Goal: Information Seeking & Learning: Find specific fact

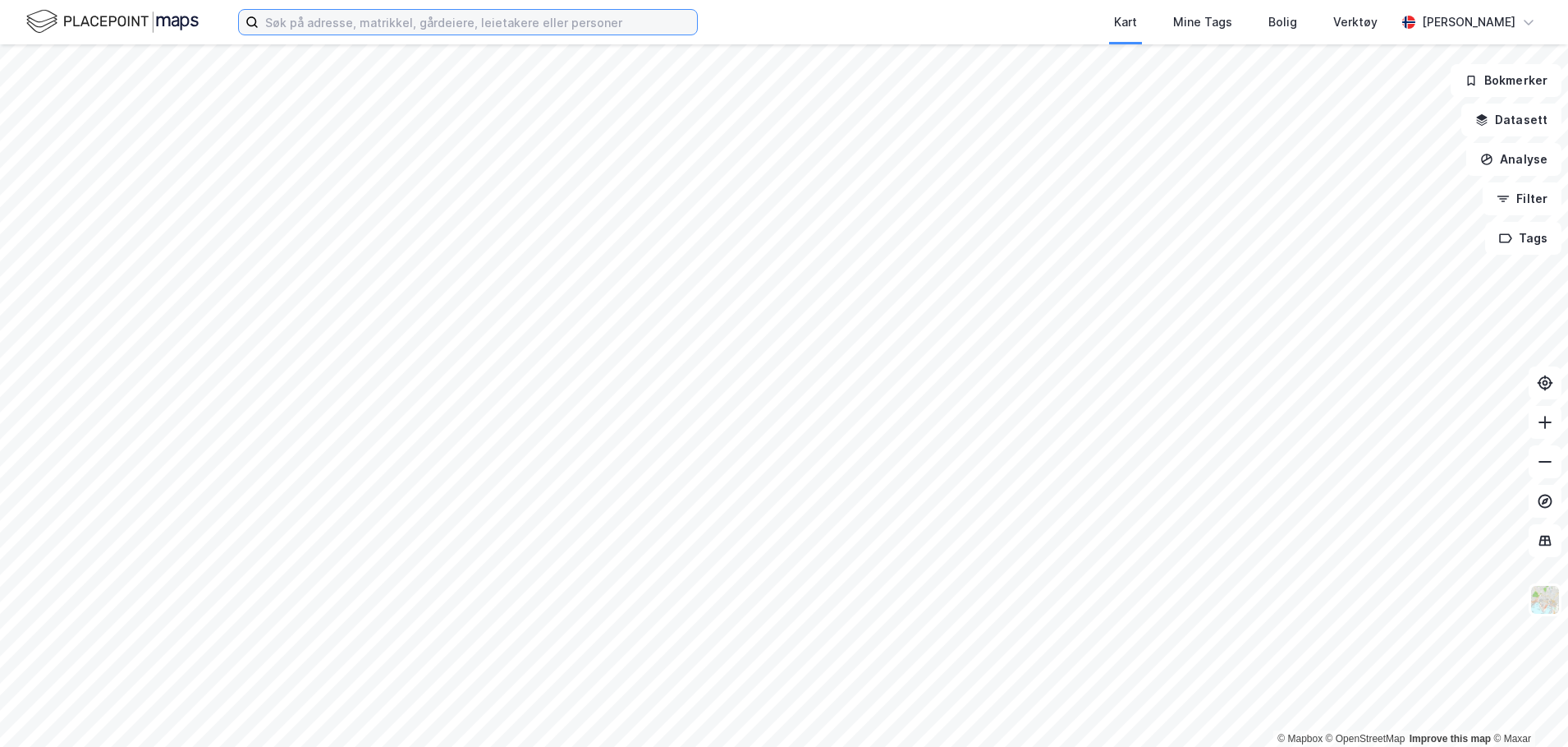
click at [527, 19] on input at bounding box center [478, 22] width 439 height 24
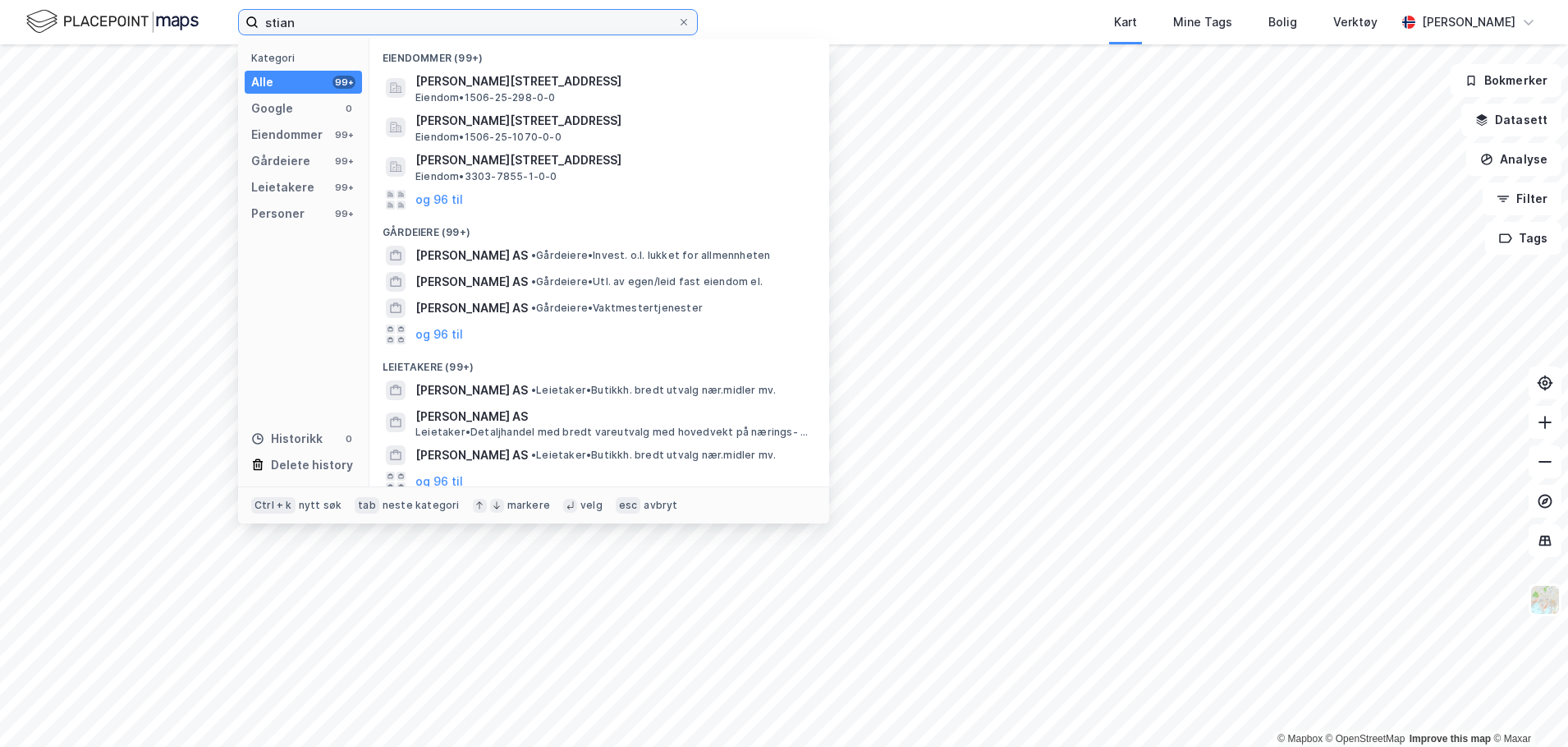
click at [527, 19] on input "stian" at bounding box center [468, 22] width 419 height 24
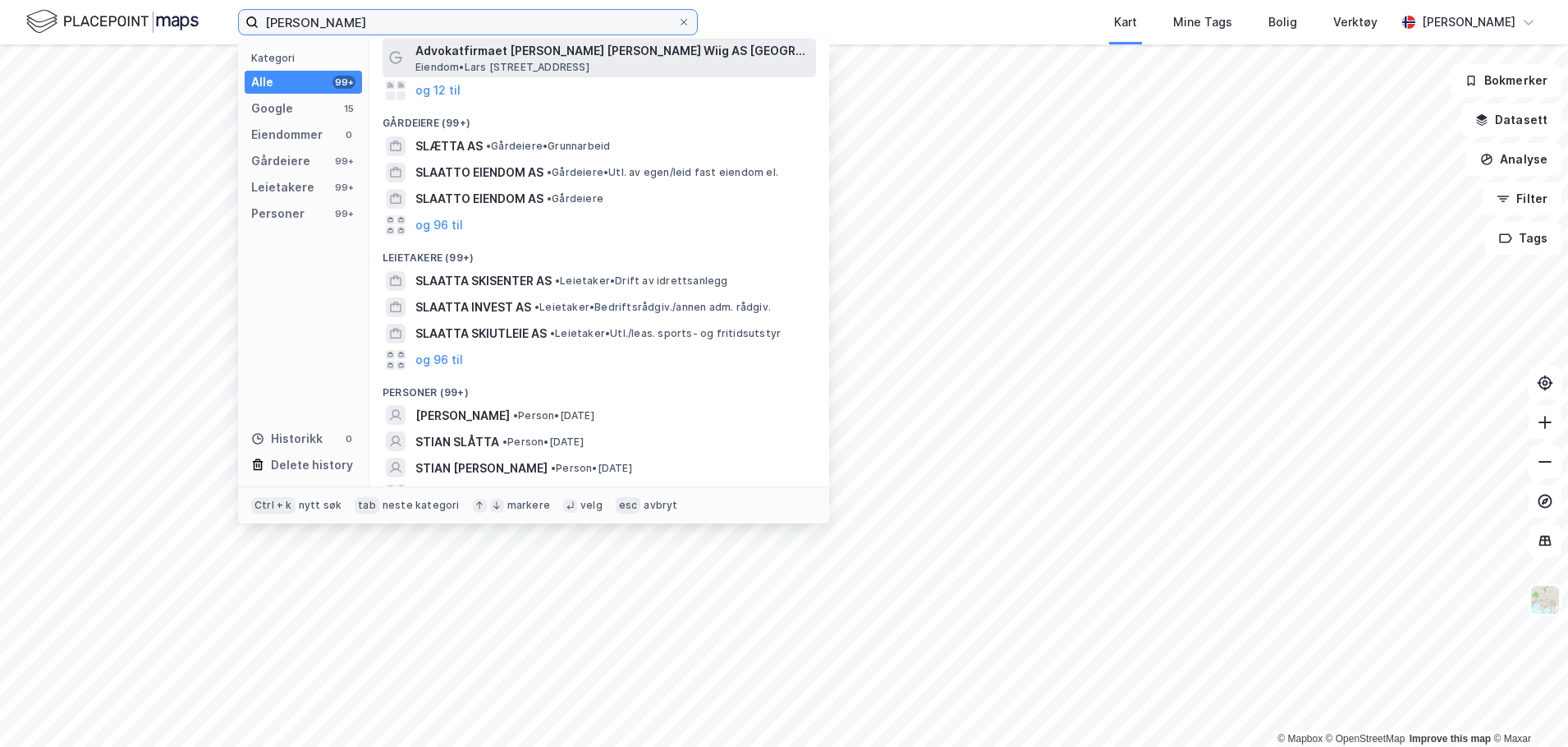
scroll to position [130, 0]
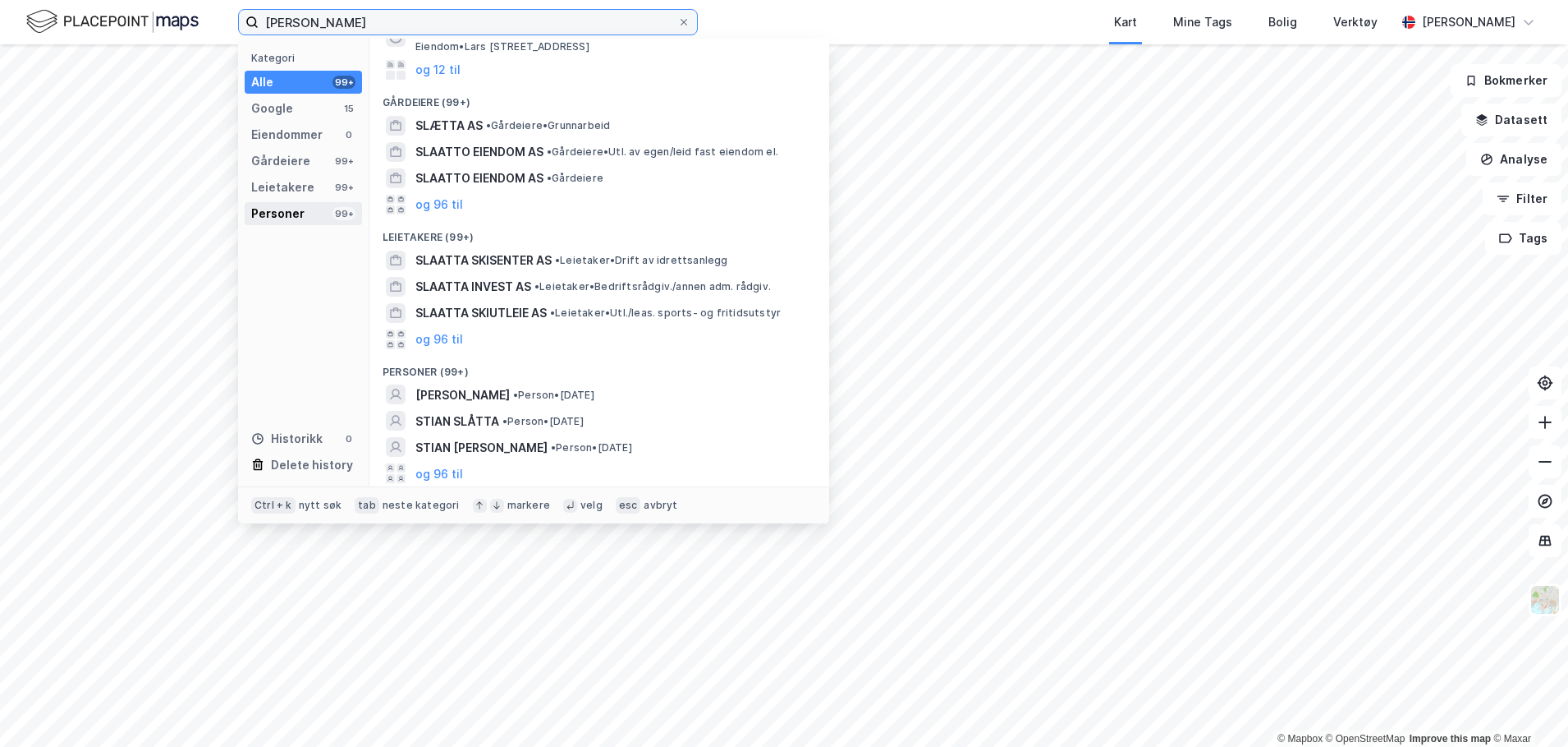
type input "[PERSON_NAME]"
click at [330, 214] on div "Personer 99+" at bounding box center [303, 213] width 117 height 23
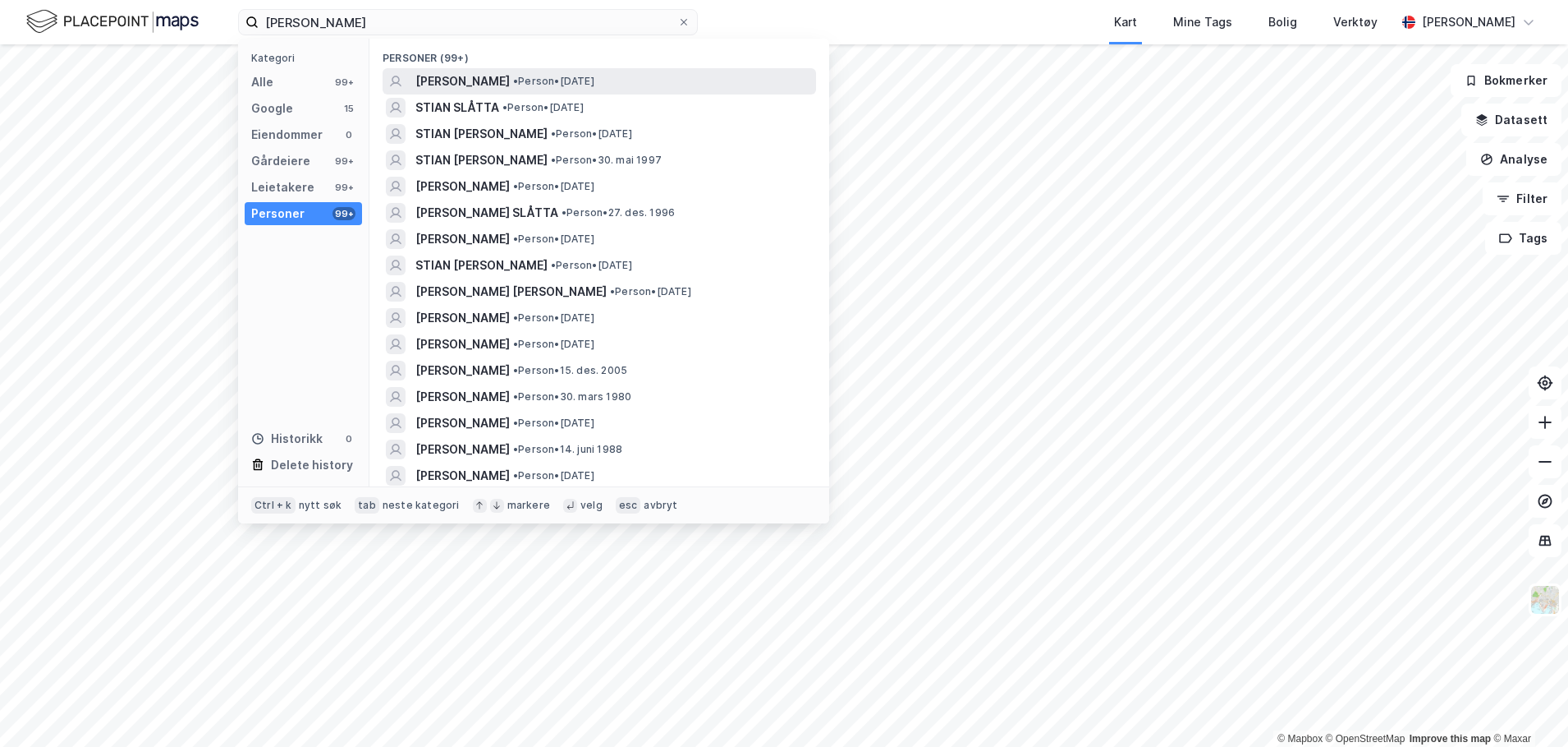
click at [500, 79] on span "[PERSON_NAME]" at bounding box center [462, 81] width 95 height 20
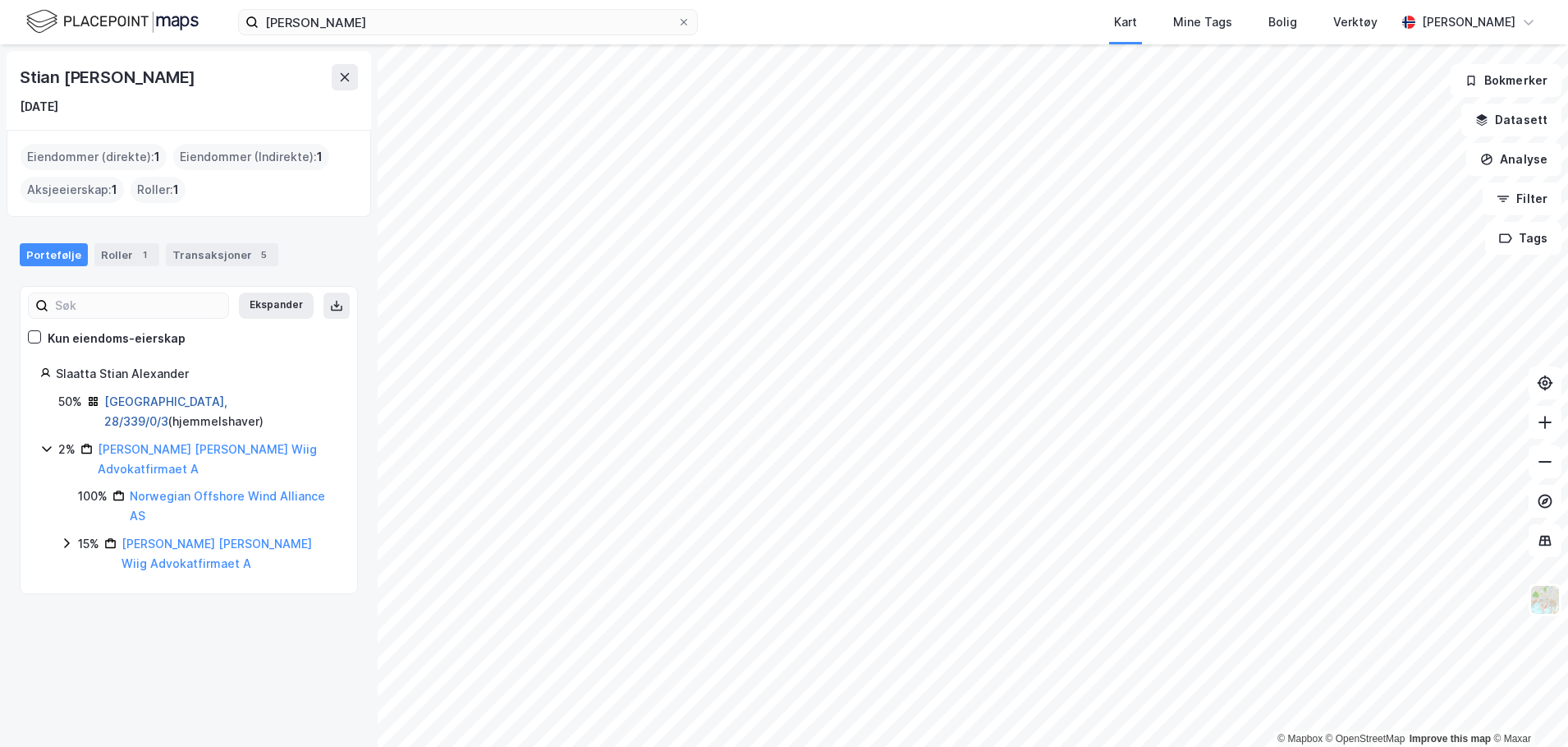
click at [181, 399] on link "[GEOGRAPHIC_DATA], 28/339/0/3" at bounding box center [165, 410] width 123 height 33
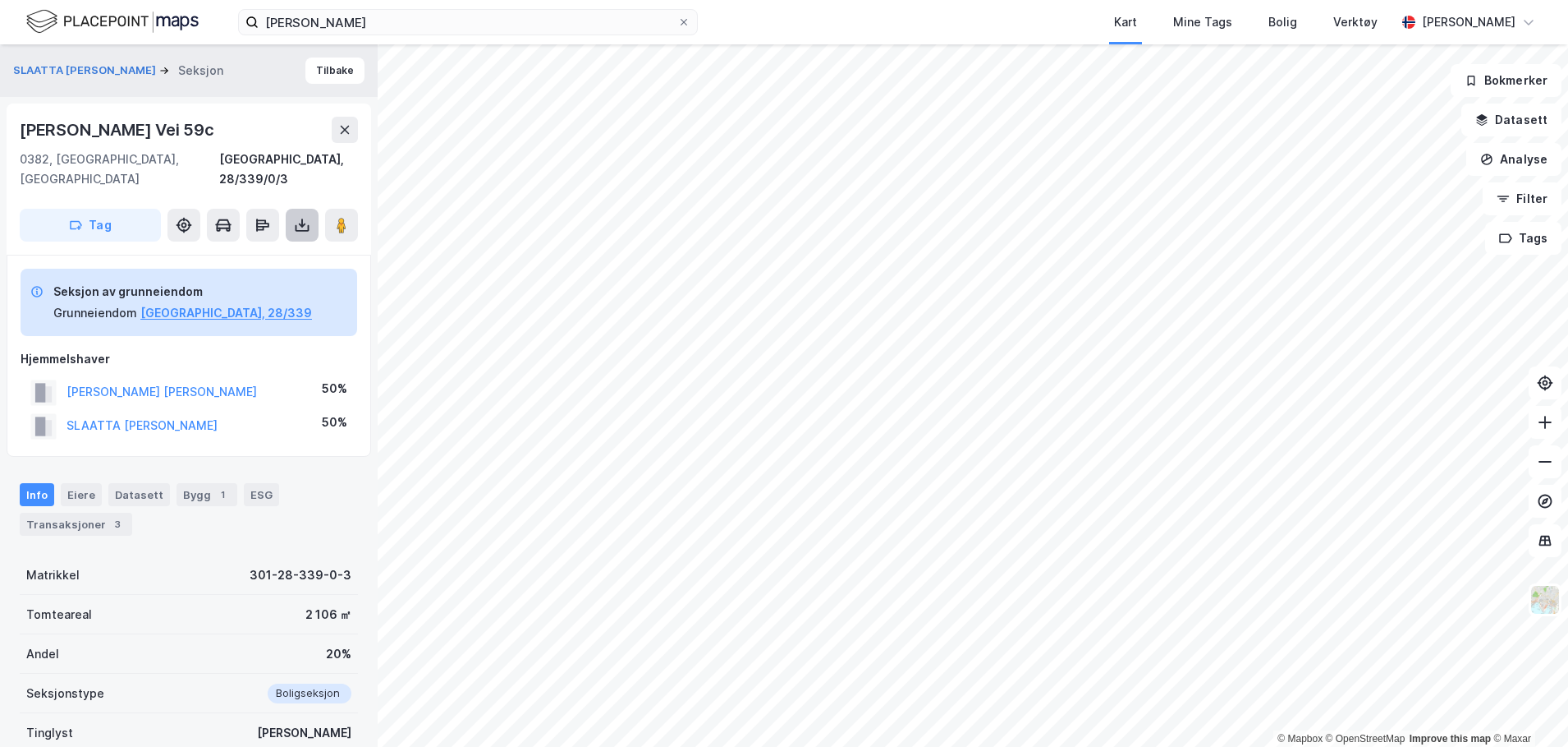
click at [303, 223] on icon at bounding box center [302, 225] width 6 height 5
click at [276, 245] on div "Last ned grunnbok" at bounding box center [231, 257] width 175 height 26
click at [1542, 462] on icon at bounding box center [1545, 462] width 16 height 16
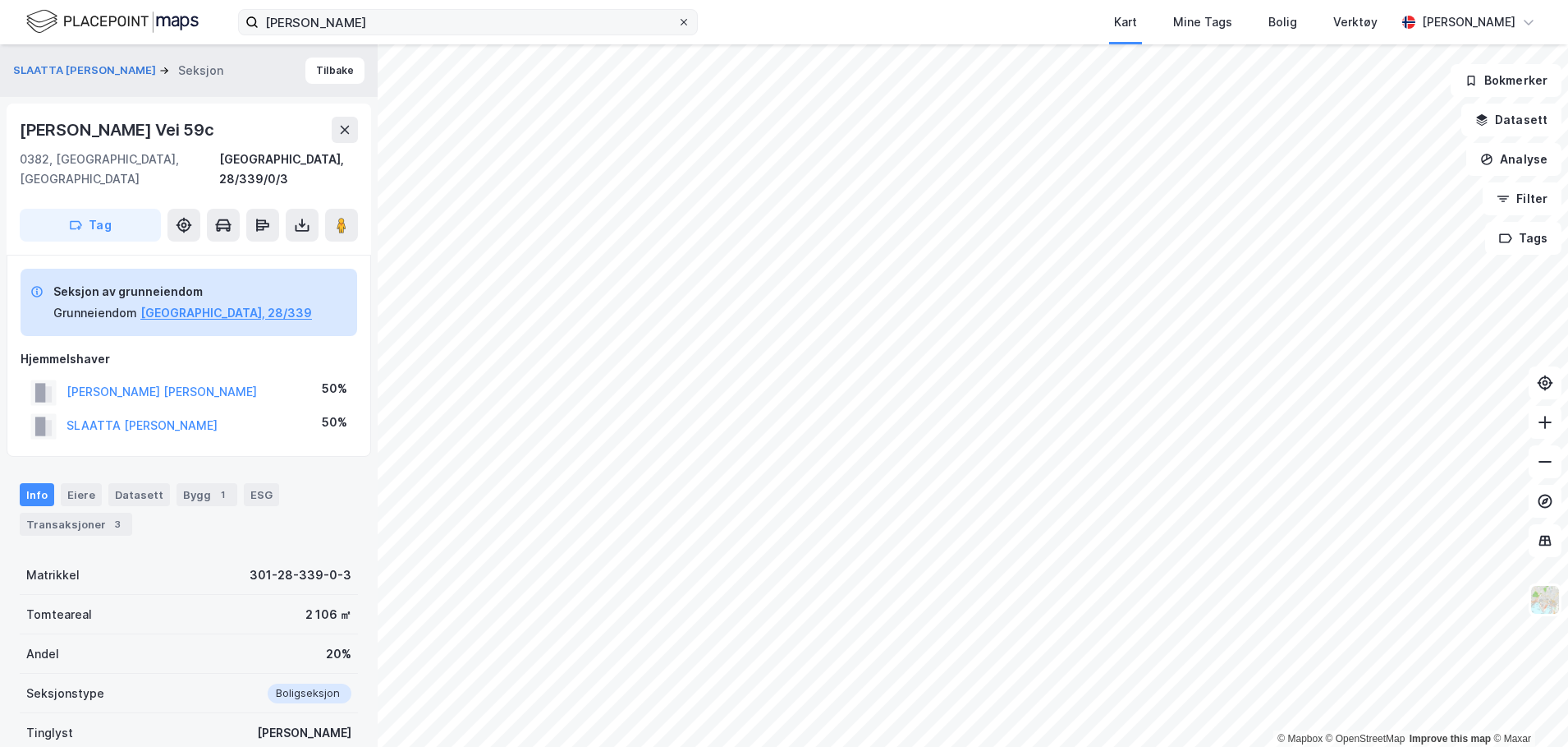
click at [684, 18] on icon at bounding box center [683, 22] width 10 height 10
click at [677, 18] on input "[PERSON_NAME]" at bounding box center [468, 22] width 419 height 24
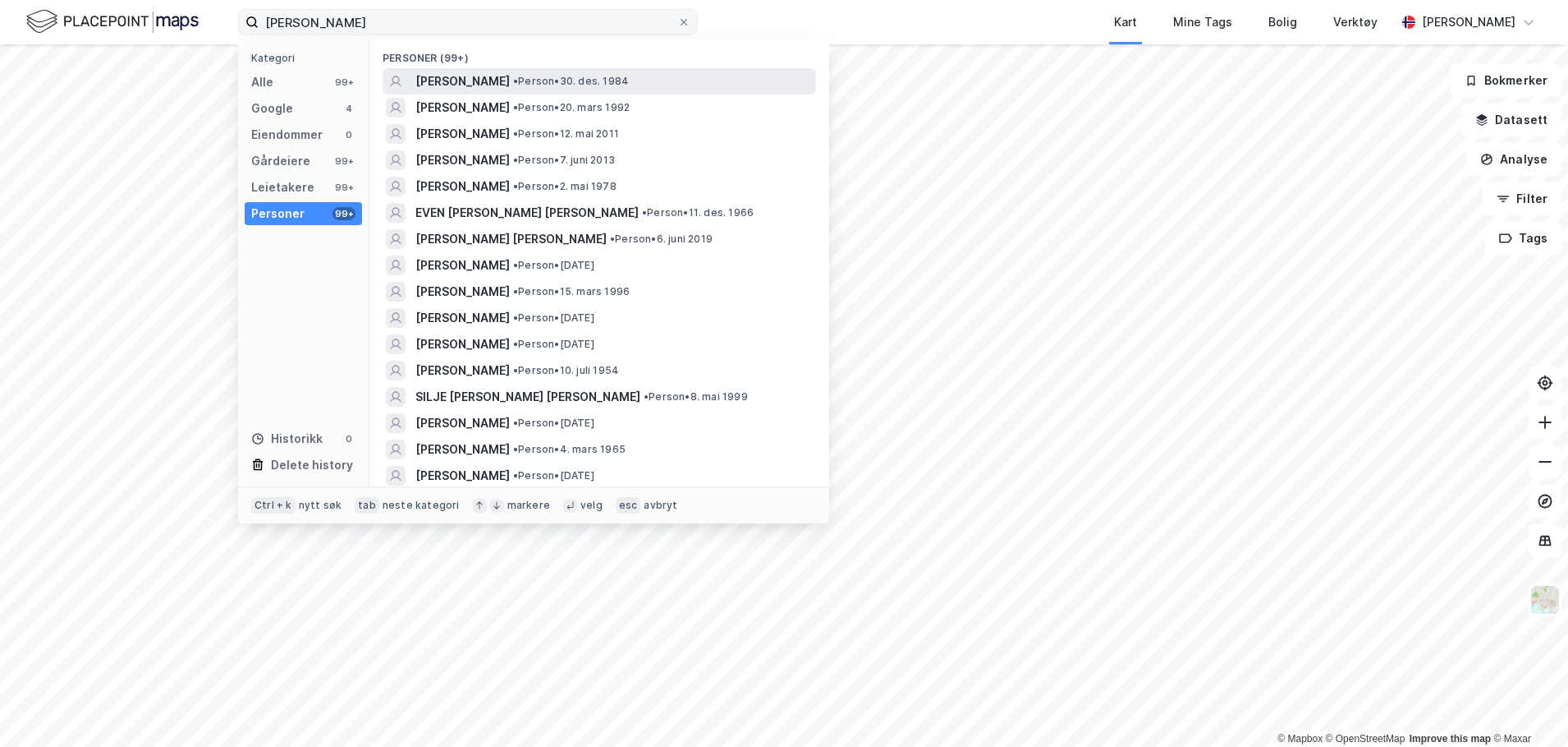
click at [502, 71] on span "[PERSON_NAME]" at bounding box center [462, 81] width 95 height 20
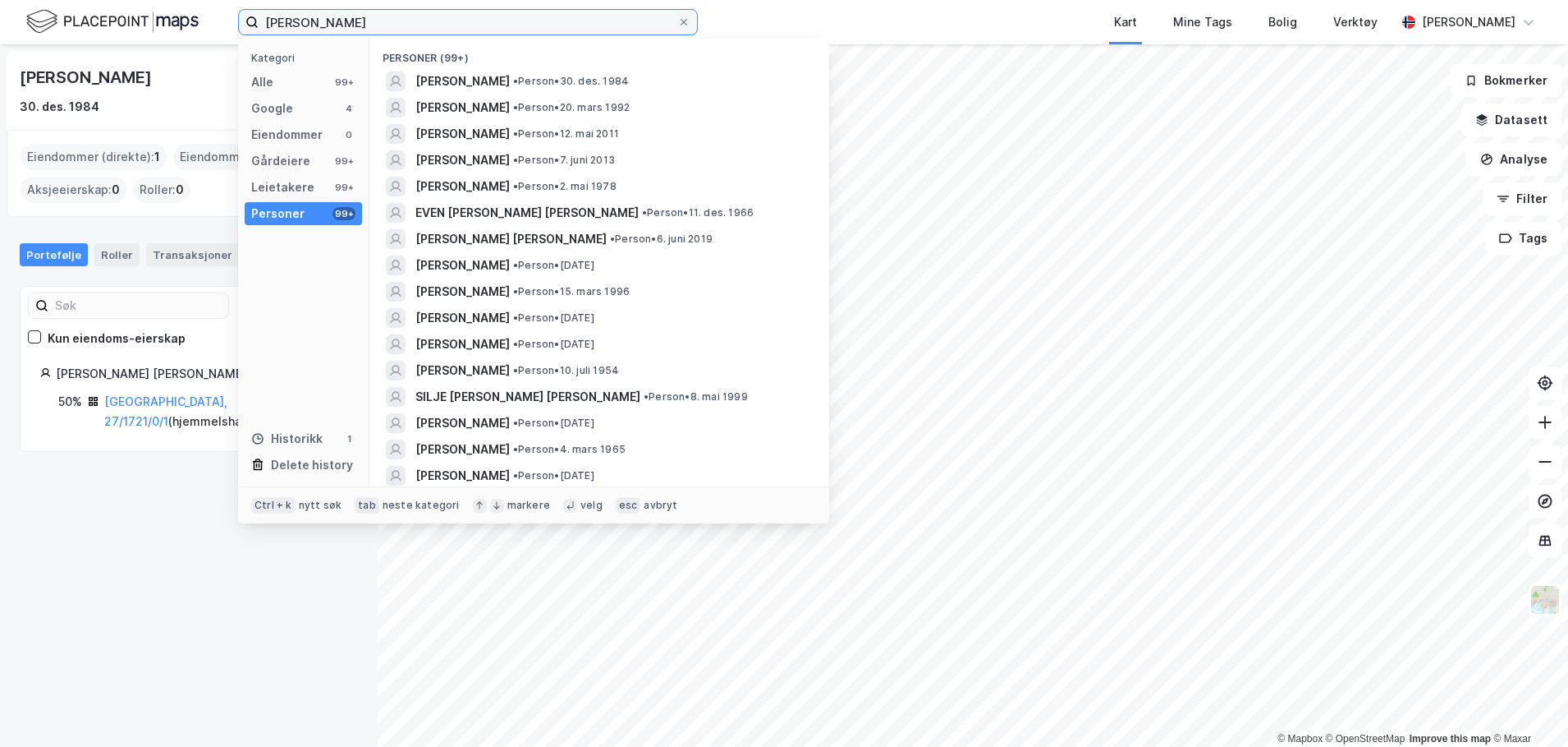
drag, startPoint x: 424, startPoint y: 26, endPoint x: 227, endPoint y: 17, distance: 197.2
click at [227, 17] on div "[PERSON_NAME] Kategori Alle 99+ Google 4 Eiendommer 0 Gårdeiere 99+ Leietakere …" at bounding box center [784, 22] width 1568 height 44
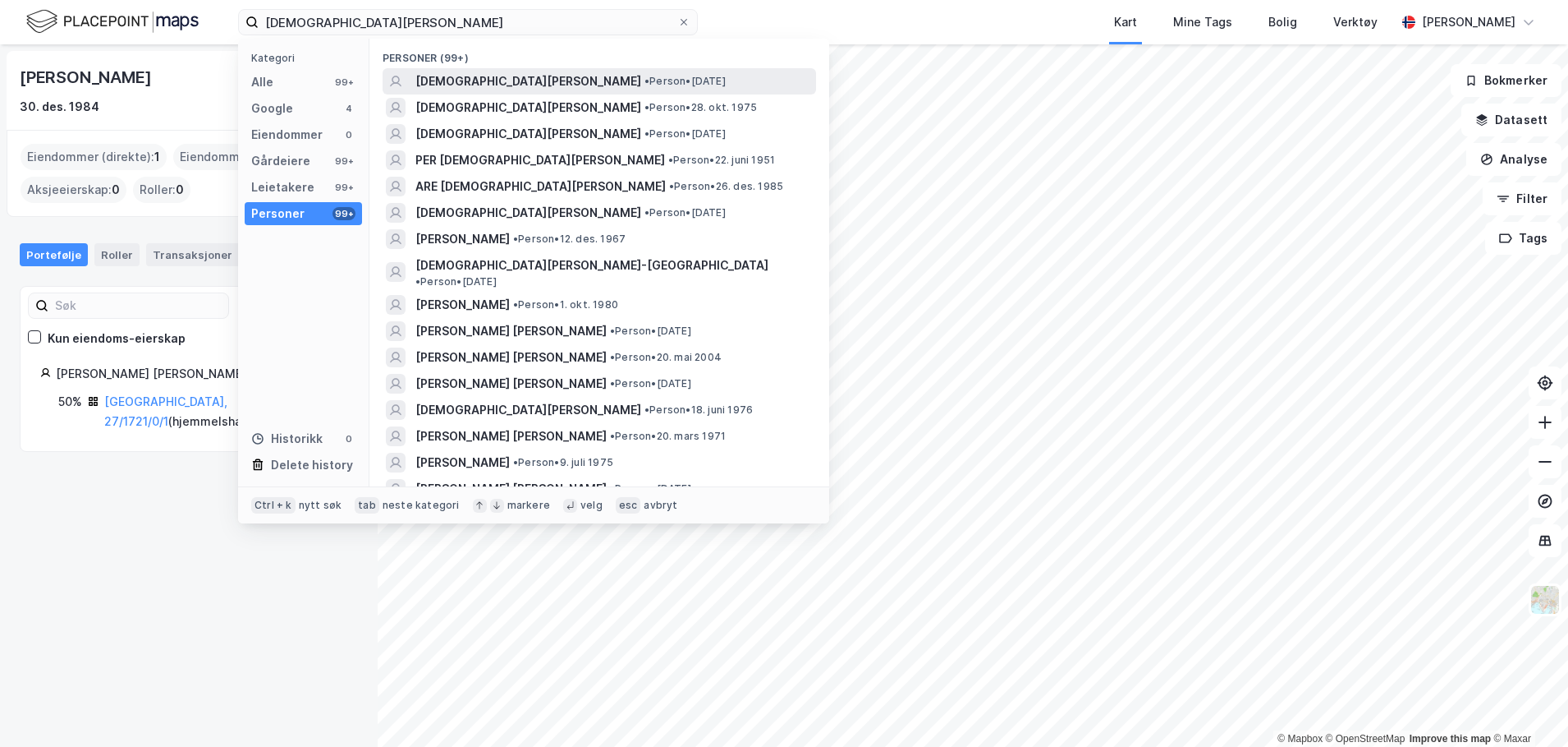
click at [645, 80] on span "• Person • [DATE]" at bounding box center [685, 81] width 81 height 14
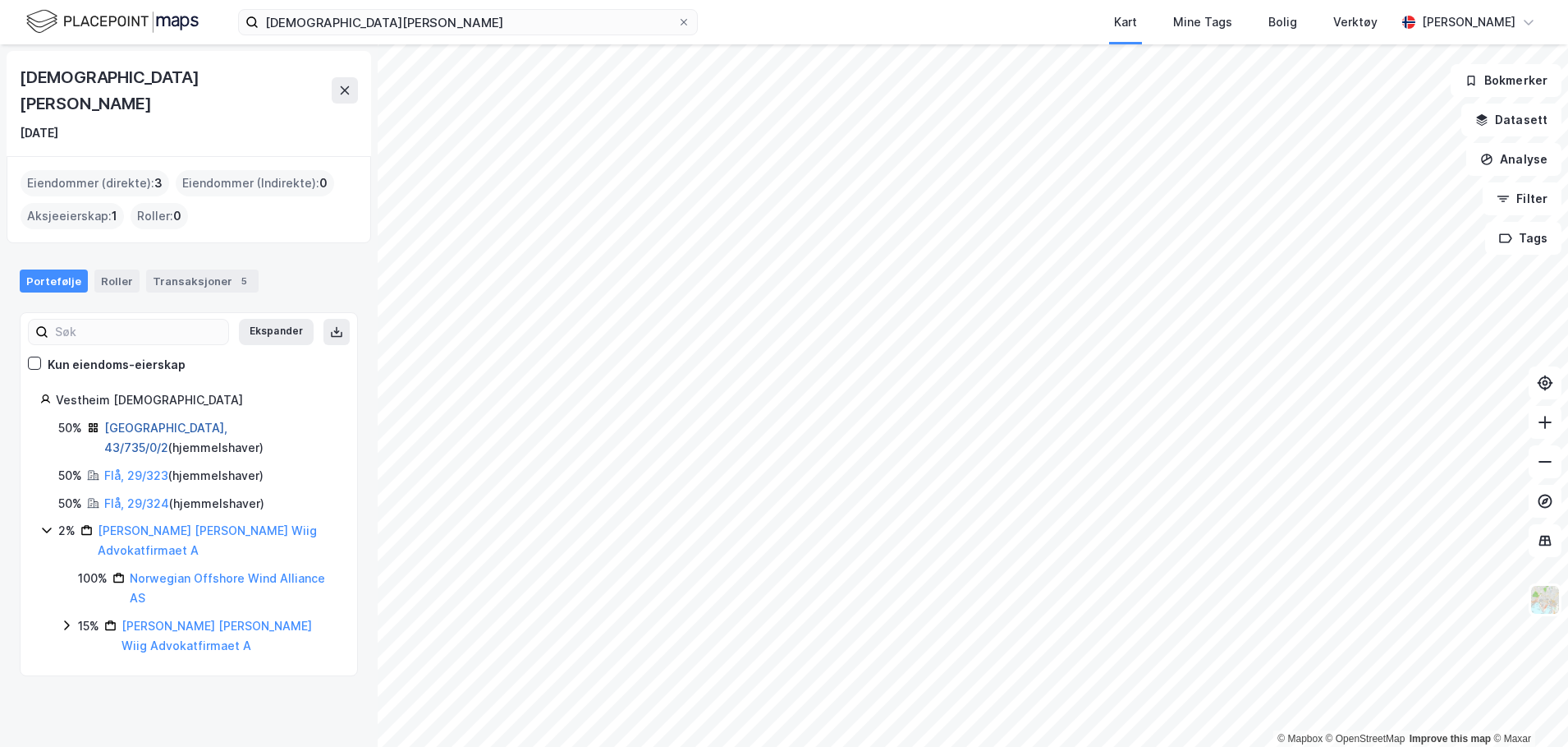
click at [152, 421] on link "[GEOGRAPHIC_DATA], 43/735/0/2" at bounding box center [165, 437] width 123 height 33
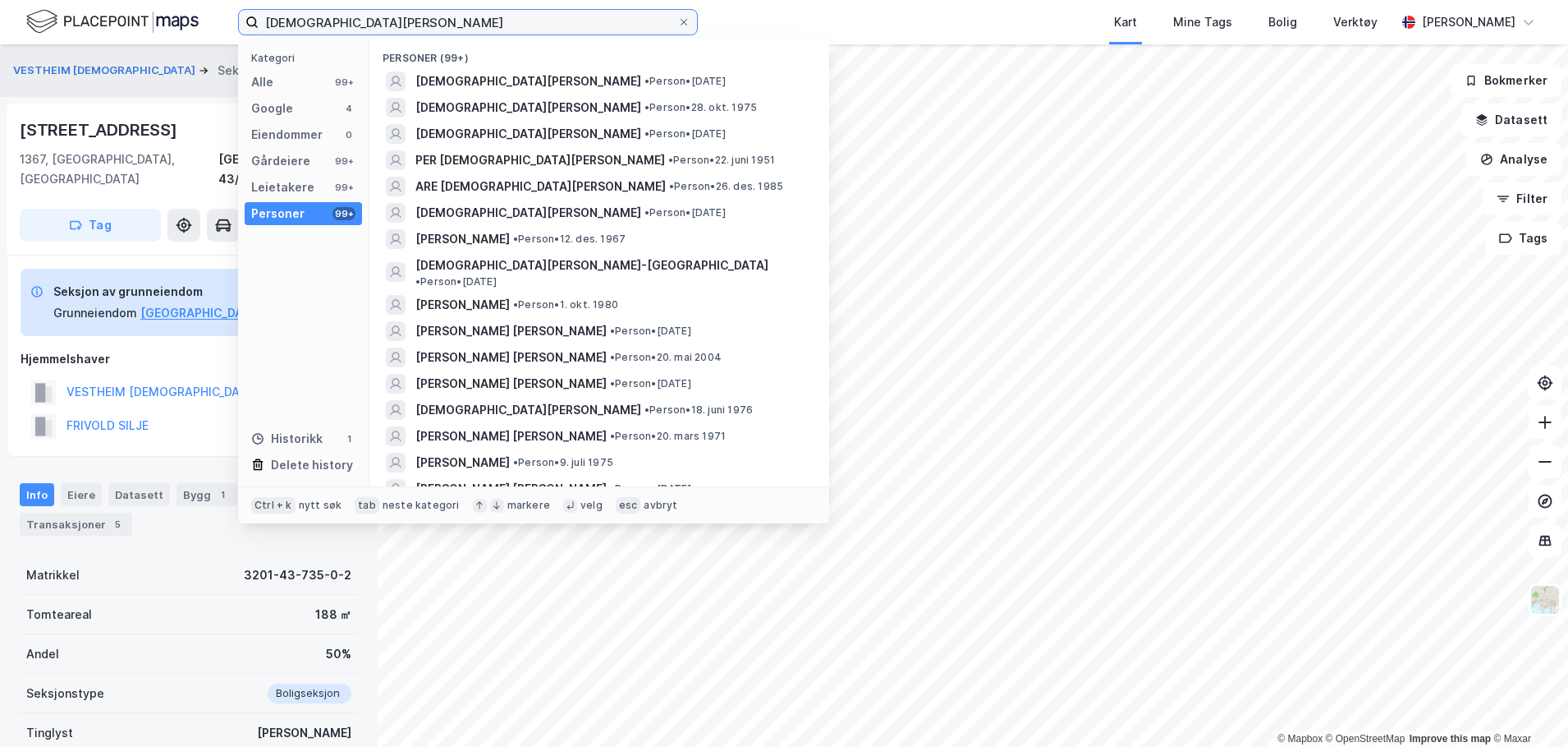
drag, startPoint x: 457, startPoint y: 23, endPoint x: 258, endPoint y: 23, distance: 199.0
click at [258, 23] on input "[DEMOGRAPHIC_DATA][PERSON_NAME]" at bounding box center [468, 22] width 419 height 24
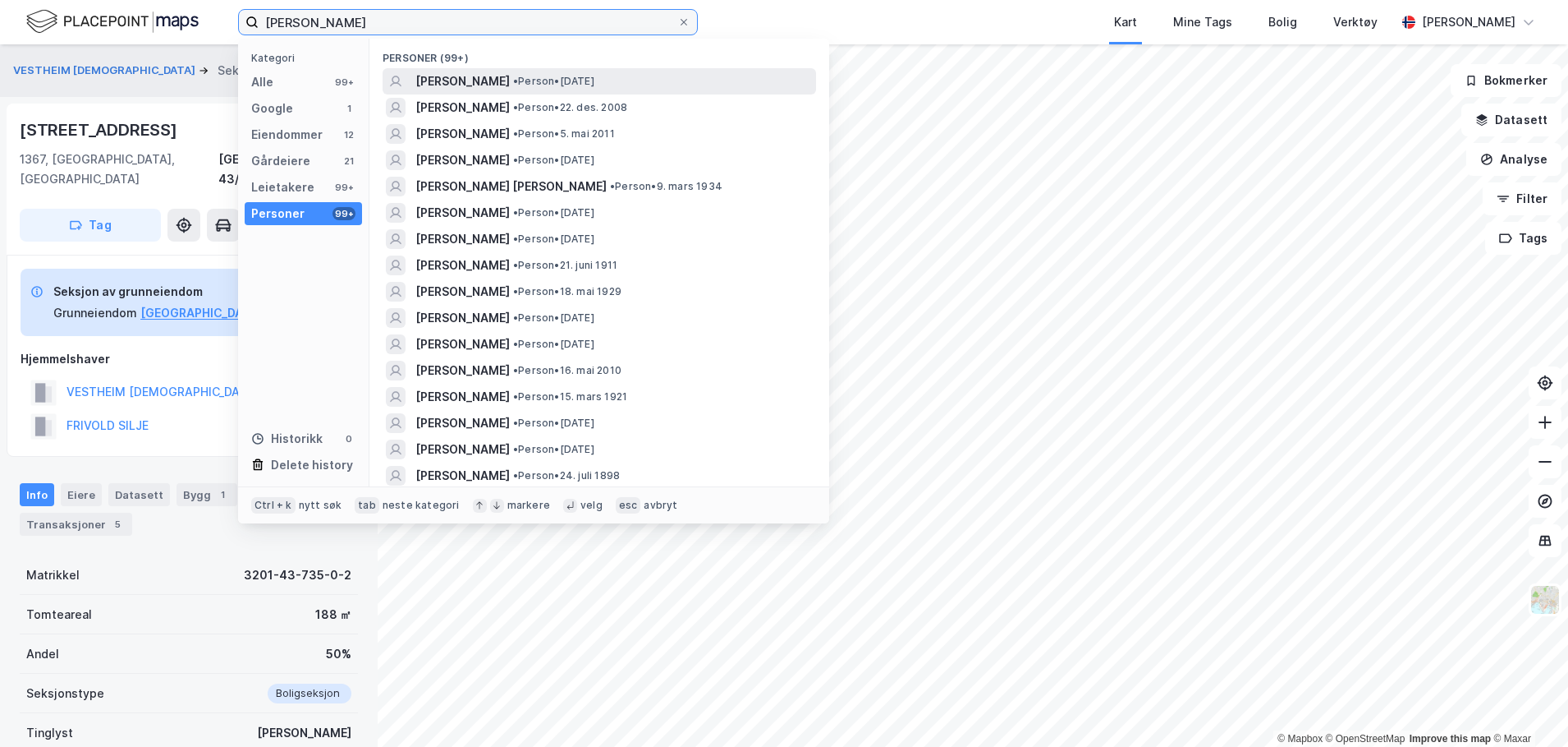
type input "[PERSON_NAME]"
click at [469, 72] on span "[PERSON_NAME]" at bounding box center [462, 81] width 95 height 20
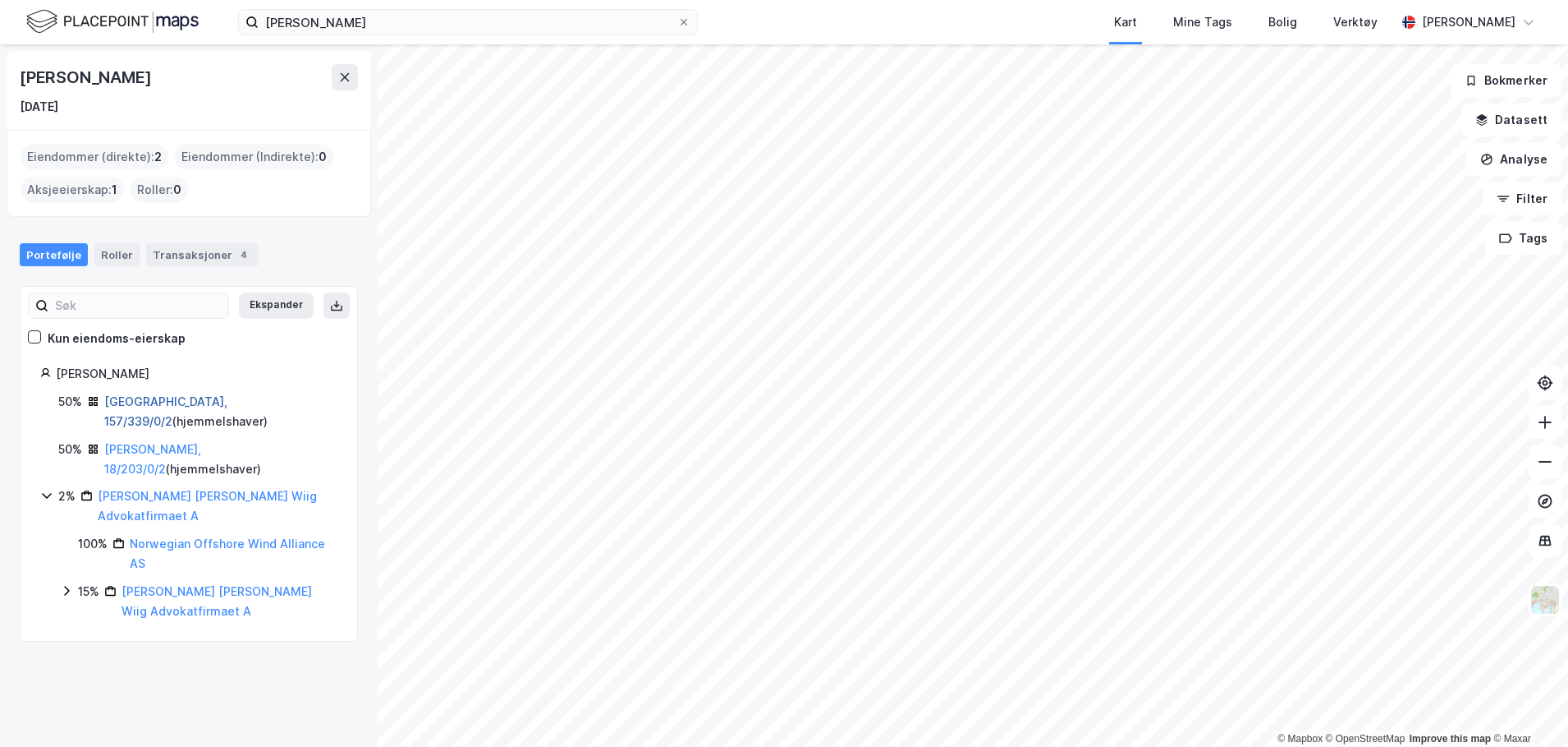
click at [146, 400] on link "[GEOGRAPHIC_DATA], 157/339/0/2" at bounding box center [165, 410] width 123 height 33
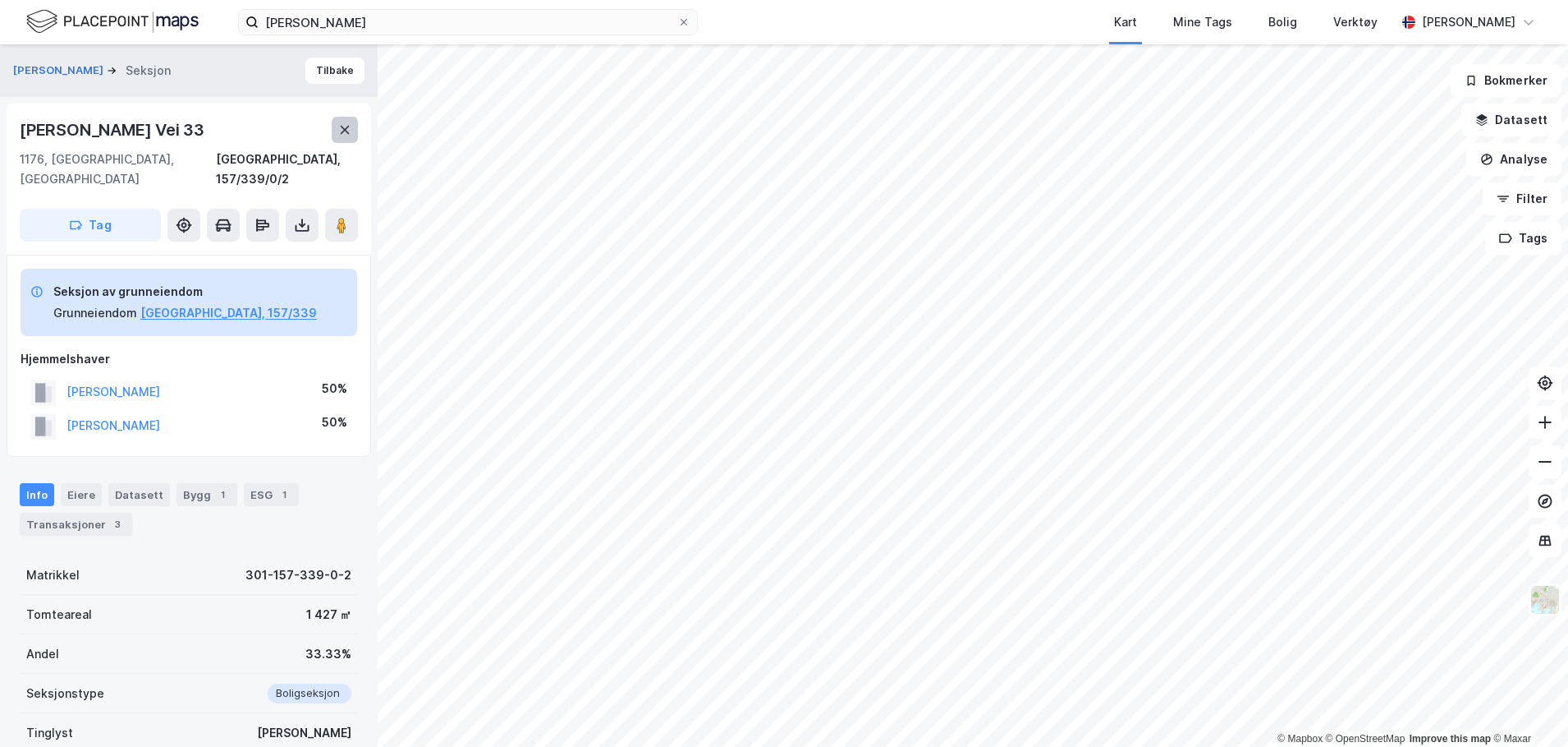
click at [340, 125] on icon at bounding box center [345, 129] width 14 height 14
